Goal: Task Accomplishment & Management: Complete application form

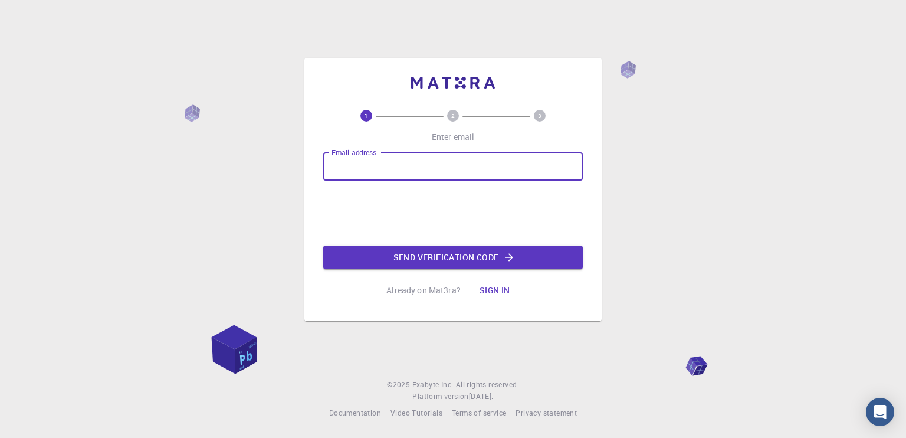
click at [392, 171] on input "Email address" at bounding box center [452, 166] width 259 height 28
type input "[EMAIL_ADDRESS][DOMAIN_NAME]"
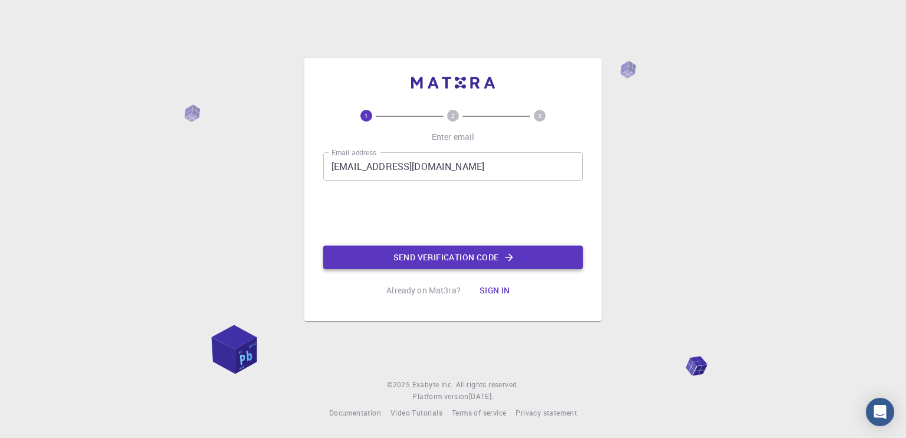
click at [430, 247] on button "Send verification code" at bounding box center [452, 257] width 259 height 24
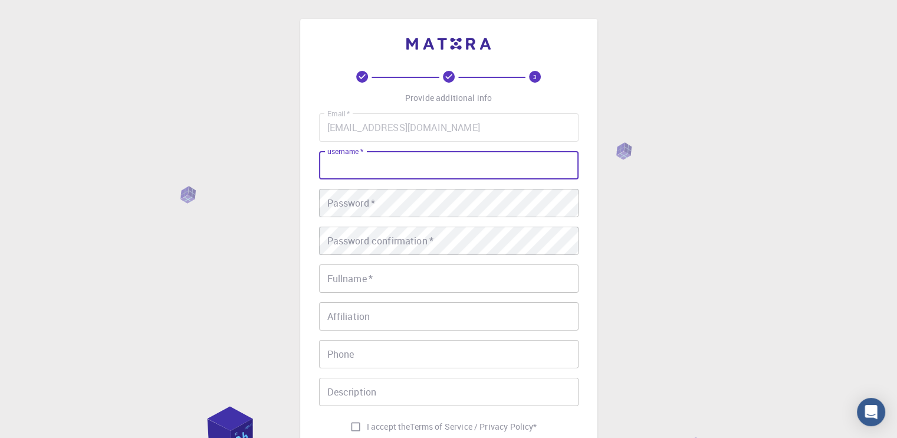
click at [375, 159] on input "username   *" at bounding box center [448, 165] width 259 height 28
type input "H"
type input "harsh"
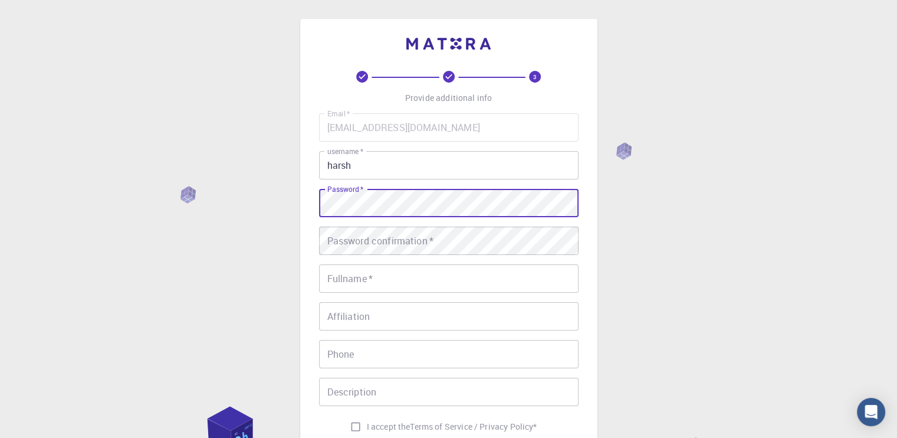
click at [351, 189] on div "Password   * Password   *" at bounding box center [448, 203] width 259 height 28
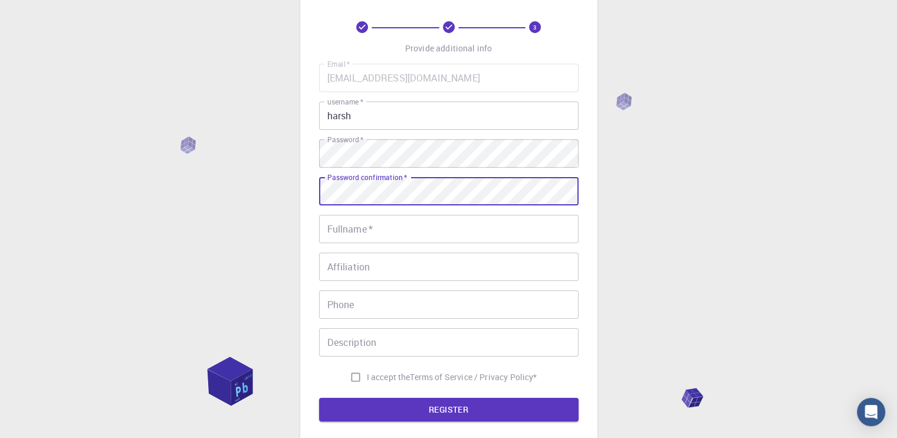
scroll to position [51, 0]
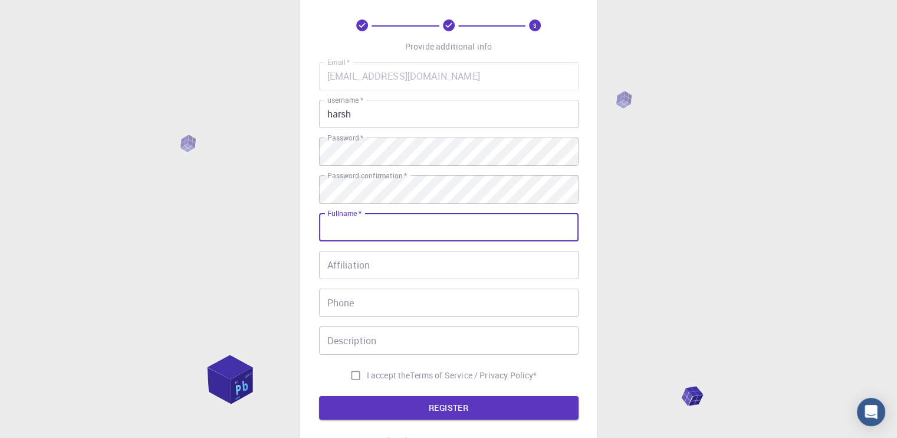
drag, startPoint x: 377, startPoint y: 225, endPoint x: 370, endPoint y: 239, distance: 15.8
click at [370, 239] on input "Fullname   *" at bounding box center [448, 227] width 259 height 28
type input "Harsh"
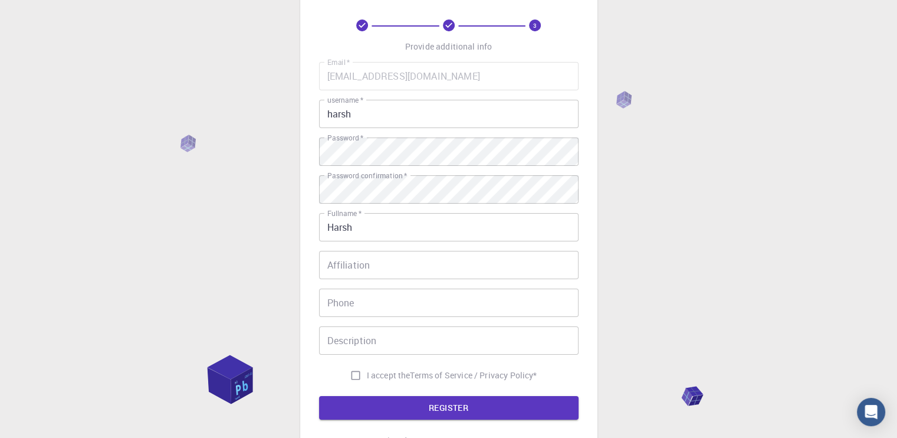
click at [382, 377] on span "I accept the" at bounding box center [389, 375] width 44 height 12
click at [367, 377] on input "I accept the Terms of Service / Privacy Policy *" at bounding box center [355, 375] width 22 height 22
checkbox input "true"
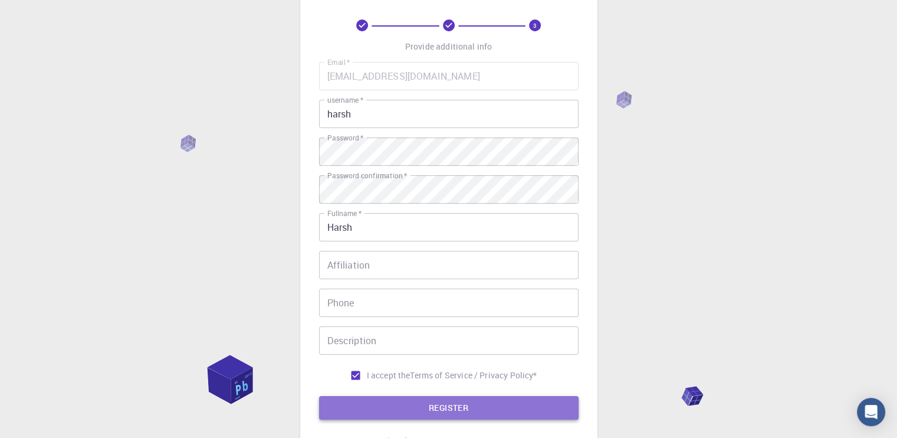
click at [423, 400] on button "REGISTER" at bounding box center [448, 408] width 259 height 24
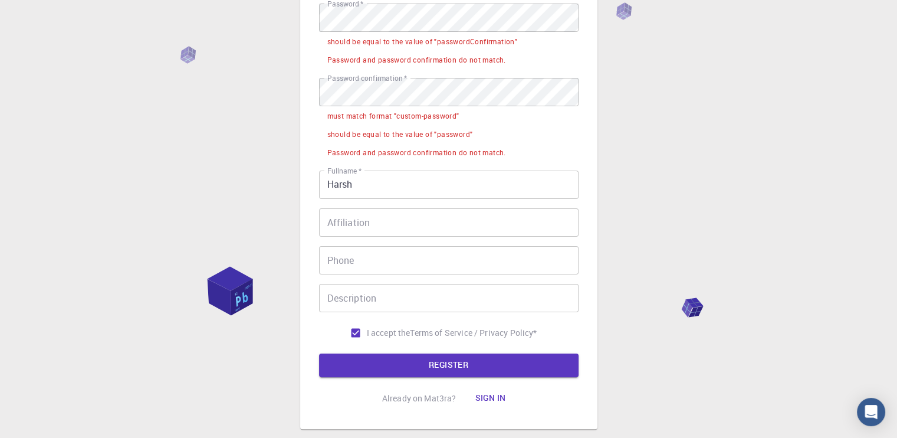
scroll to position [186, 0]
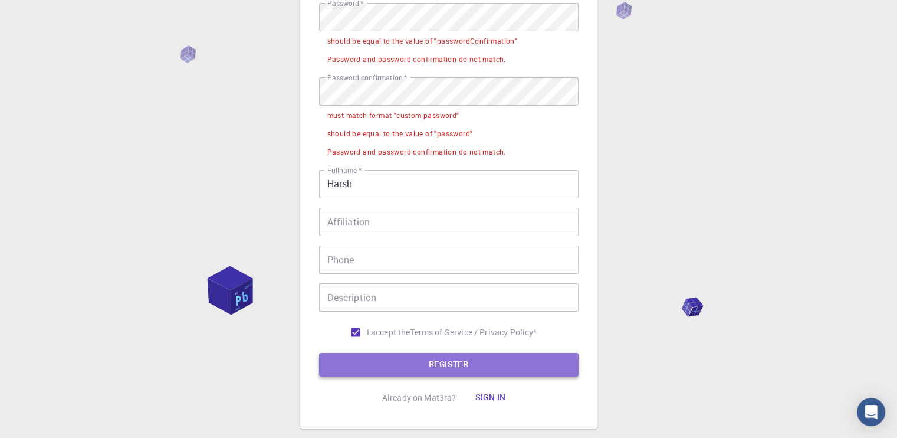
click at [442, 362] on button "REGISTER" at bounding box center [448, 365] width 259 height 24
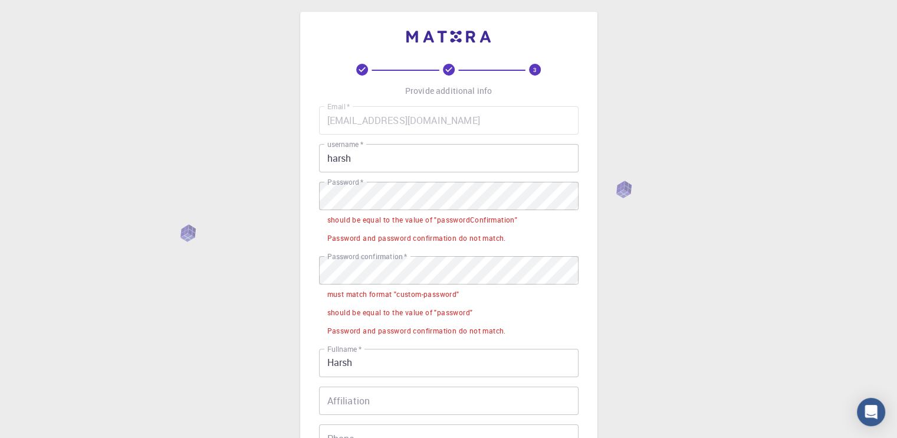
scroll to position [6, 0]
click at [293, 292] on div "3 Provide additional info Email   * [EMAIL_ADDRESS][DOMAIN_NAME] Email   * user…" at bounding box center [448, 339] width 897 height 691
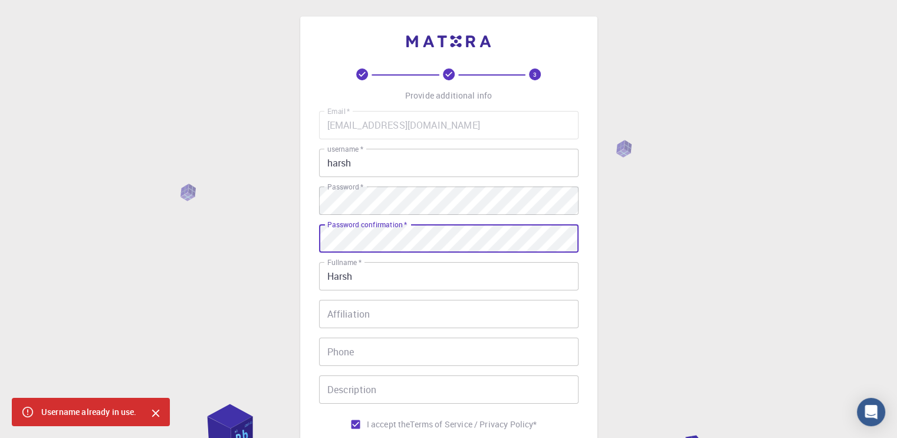
scroll to position [0, 0]
click at [373, 166] on input "harsh" at bounding box center [448, 165] width 259 height 28
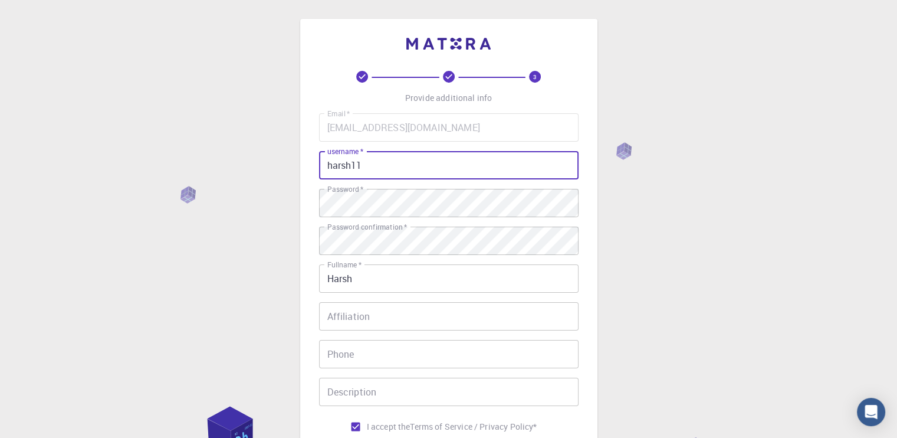
type input "harsh11"
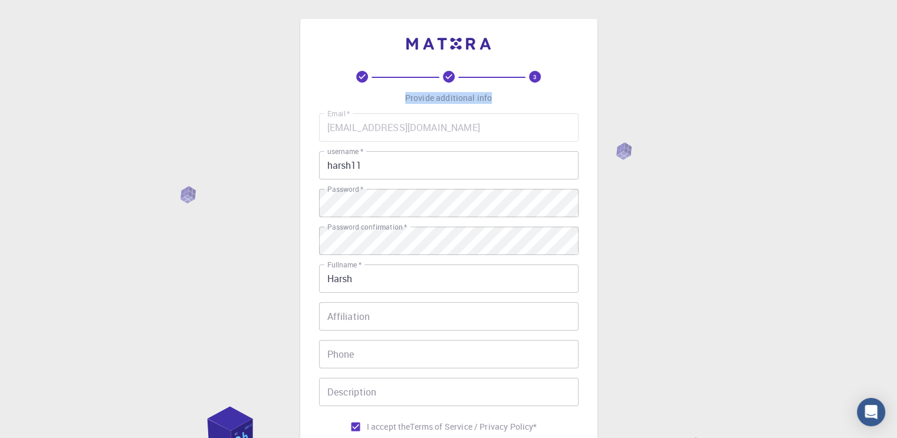
drag, startPoint x: 495, startPoint y: 97, endPoint x: 400, endPoint y: 103, distance: 94.5
click at [400, 103] on div "3 Provide additional info Email   * [EMAIL_ADDRESS][DOMAIN_NAME] Email   * user…" at bounding box center [448, 287] width 259 height 433
click at [400, 89] on div "3 Provide additional info Email   * [EMAIL_ADDRESS][DOMAIN_NAME] Email   * user…" at bounding box center [448, 287] width 259 height 433
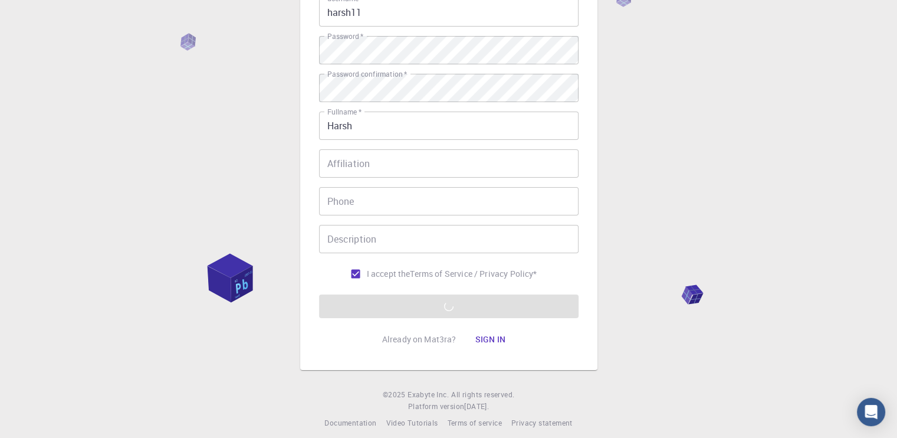
scroll to position [162, 0]
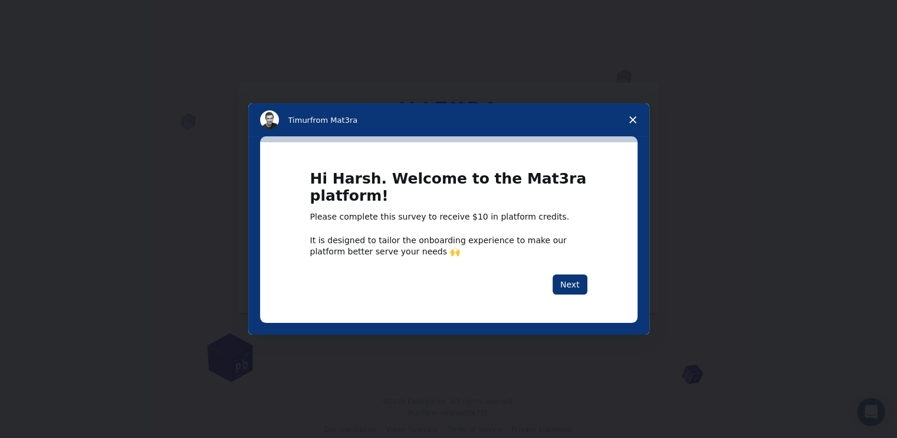
click at [633, 113] on span "Close survey" at bounding box center [632, 119] width 33 height 33
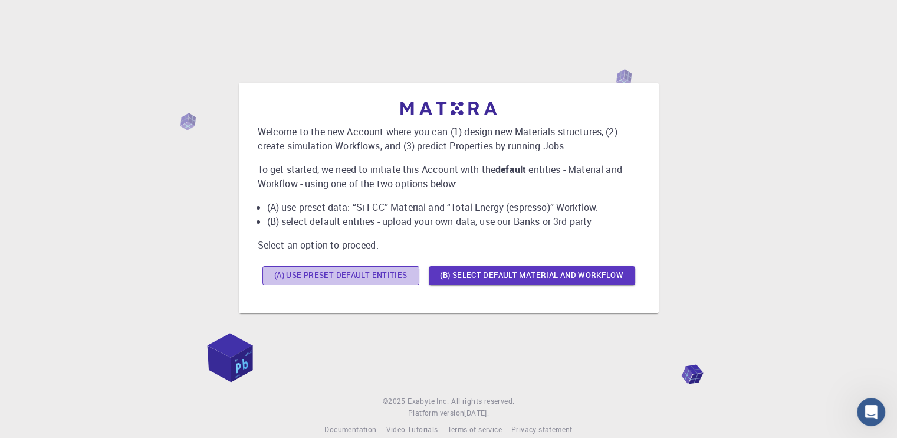
click at [413, 275] on button "(A) Use preset default entities" at bounding box center [340, 275] width 157 height 19
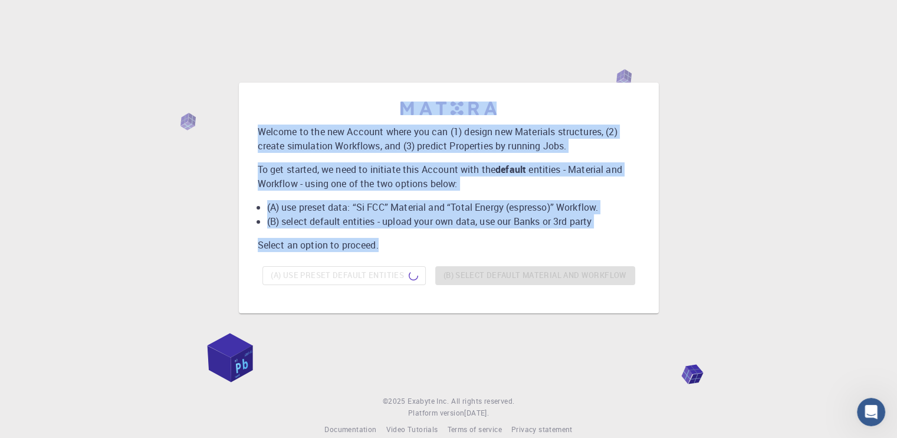
drag, startPoint x: 449, startPoint y: 239, endPoint x: 250, endPoint y: 117, distance: 233.3
click at [250, 117] on div "Welcome to the new Account where you can (1) design new Materials structures, (…" at bounding box center [448, 198] width 401 height 212
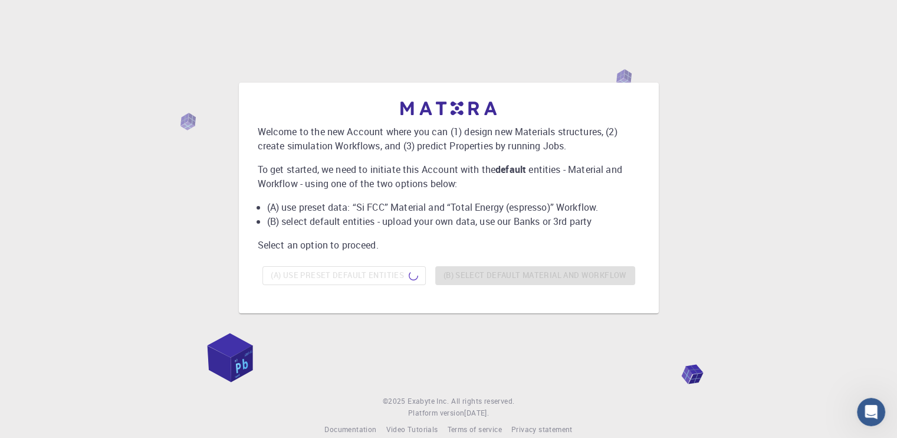
click at [264, 277] on div "(A) Use preset default entities (B) Select default material and workflow" at bounding box center [449, 275] width 382 height 28
